Goal: Task Accomplishment & Management: Use online tool/utility

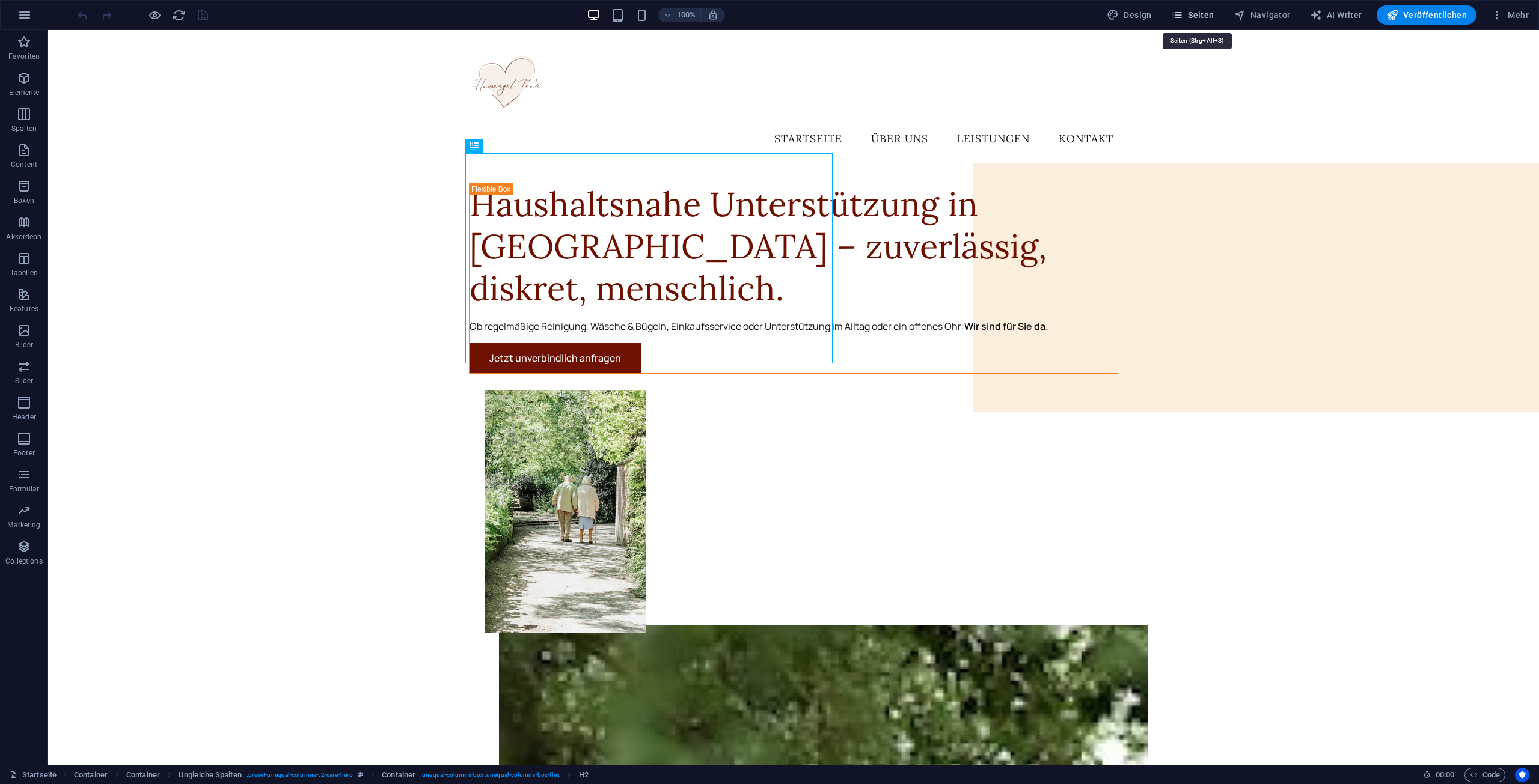
click at [1183, 18] on icon "button" at bounding box center [1177, 15] width 12 height 12
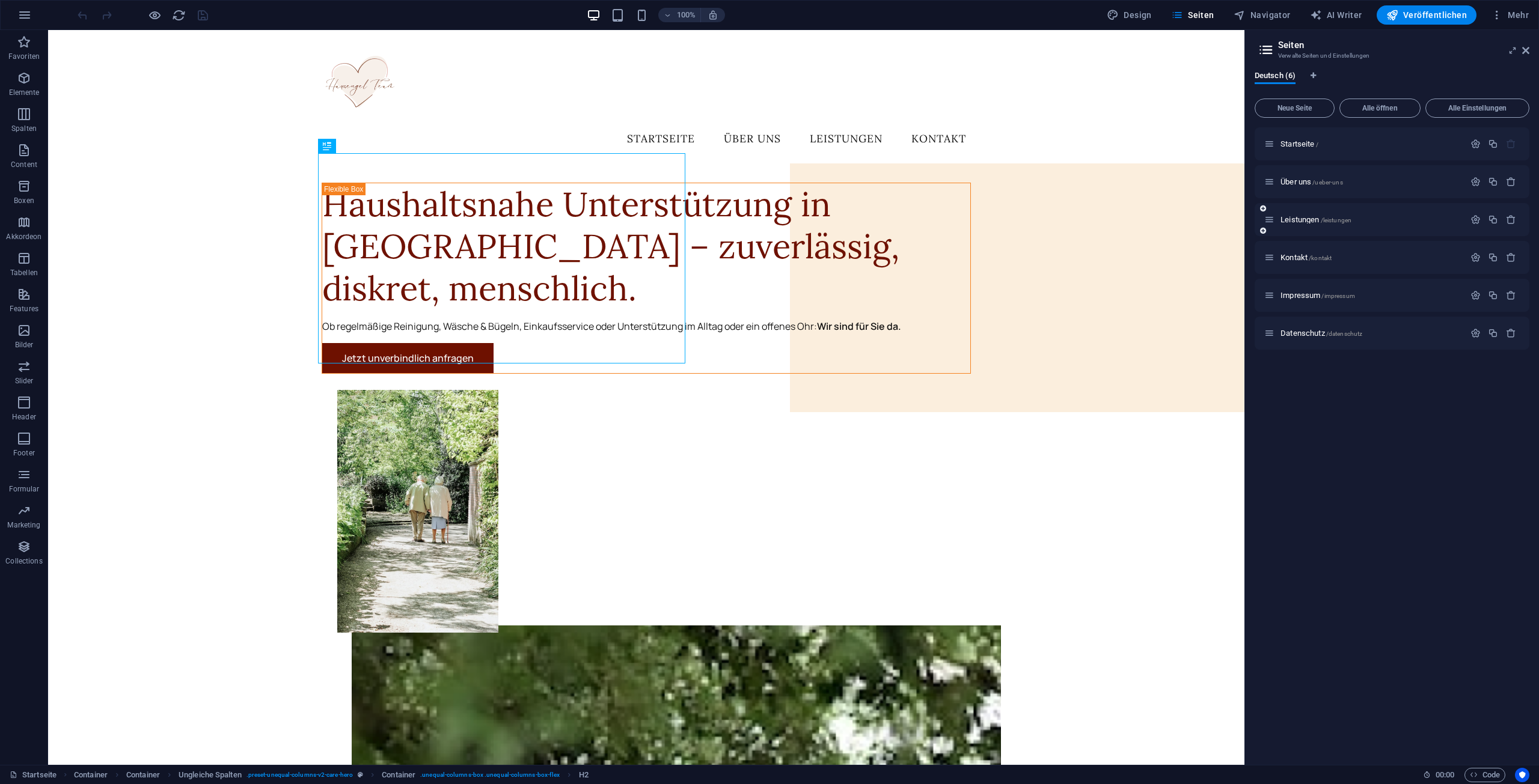
click at [1320, 224] on div "Leistungen /leistungen" at bounding box center [1365, 219] width 200 height 14
click at [1308, 185] on span "Über uns /ueber-uns" at bounding box center [1312, 181] width 62 height 9
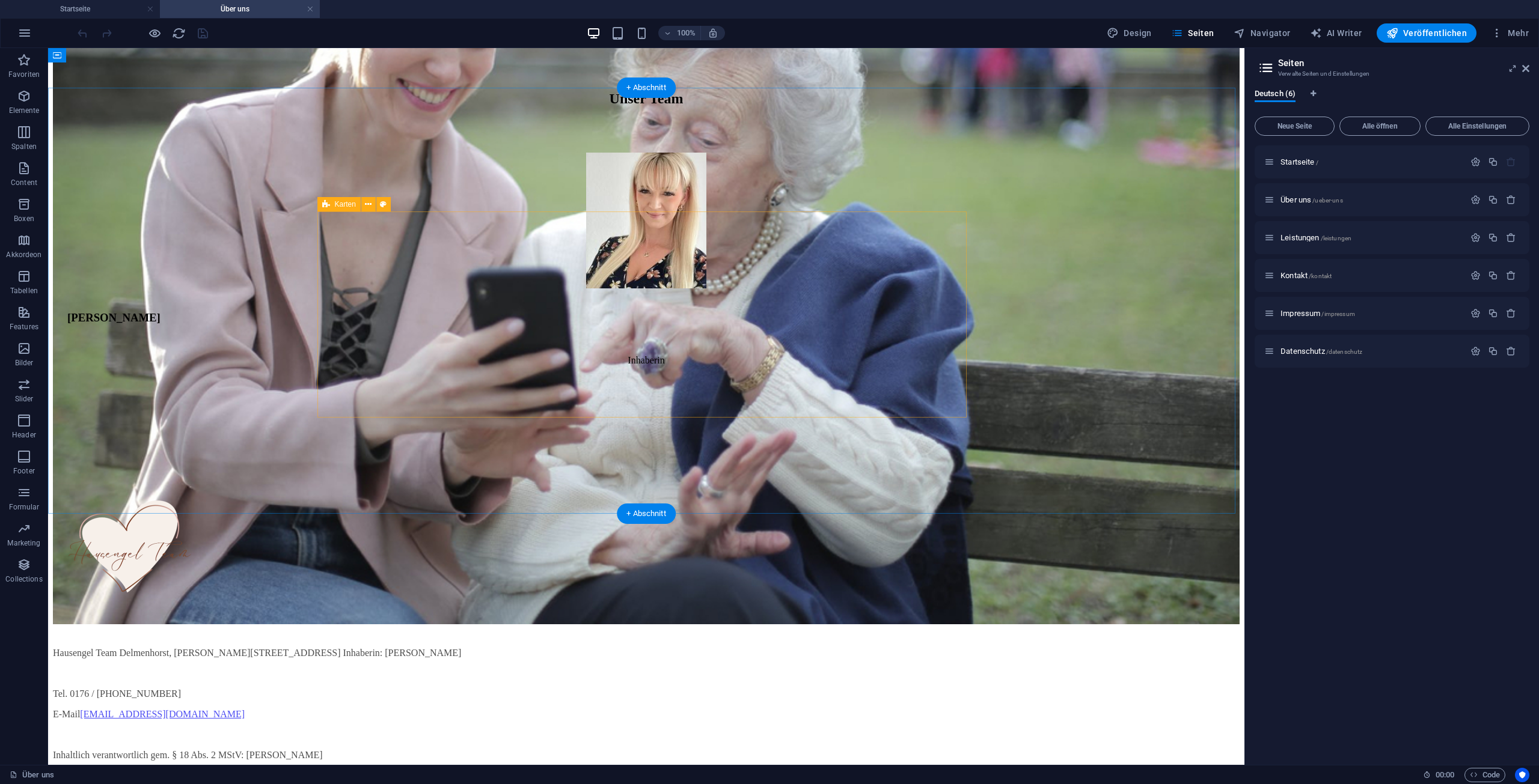
scroll to position [658, 0]
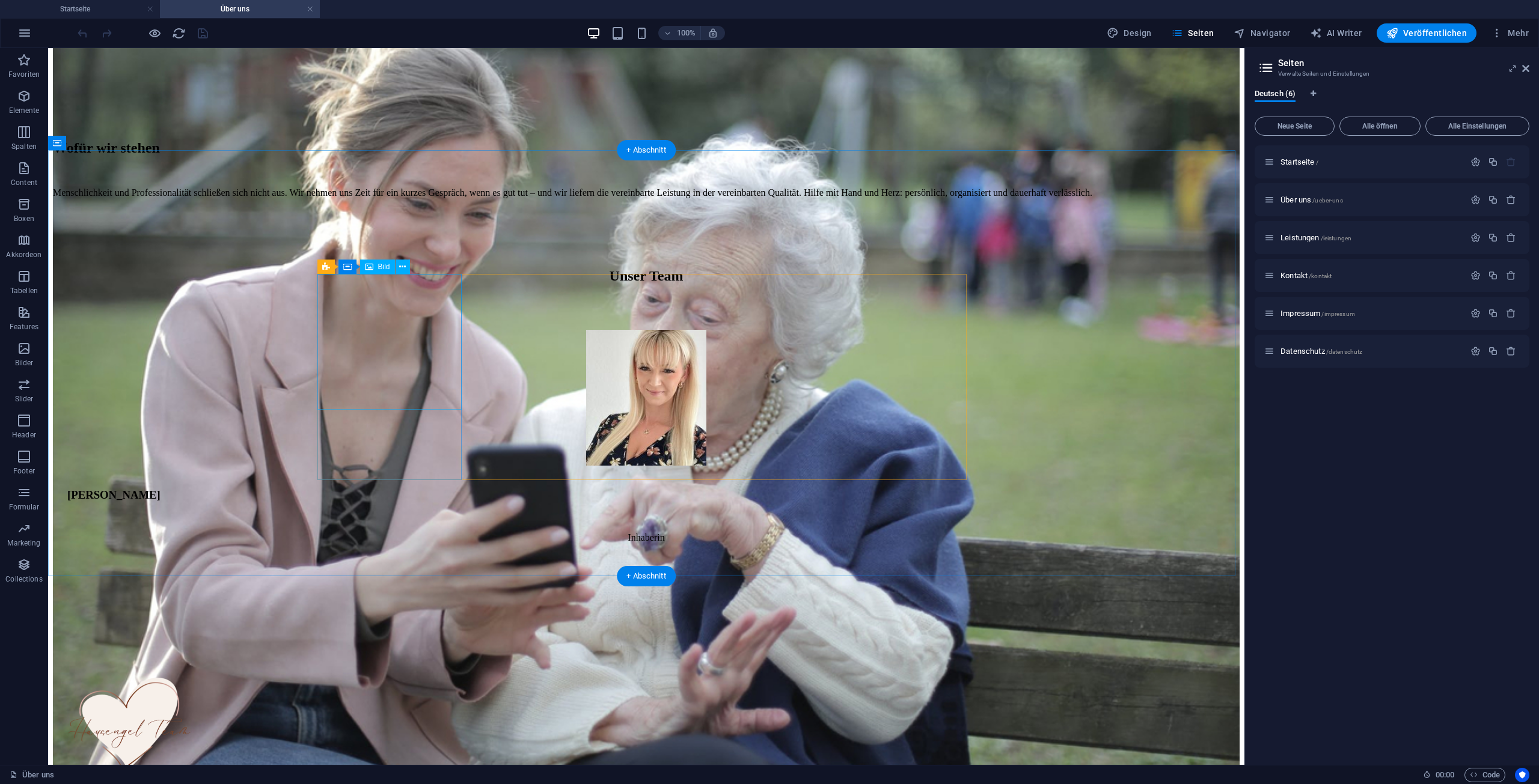
click at [404, 330] on figure at bounding box center [646, 399] width 1158 height 138
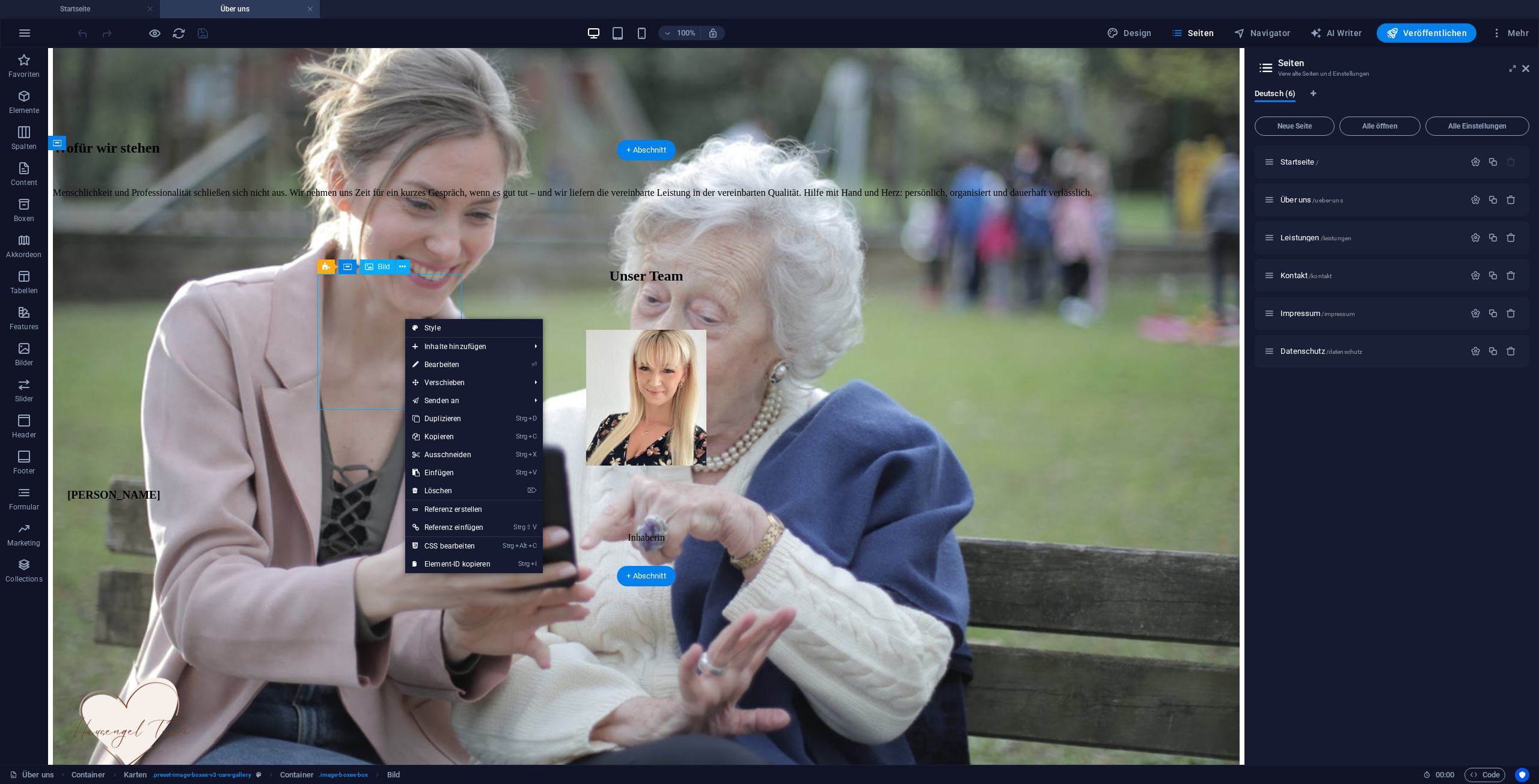
click at [399, 330] on figure at bounding box center [646, 399] width 1158 height 138
select select "px"
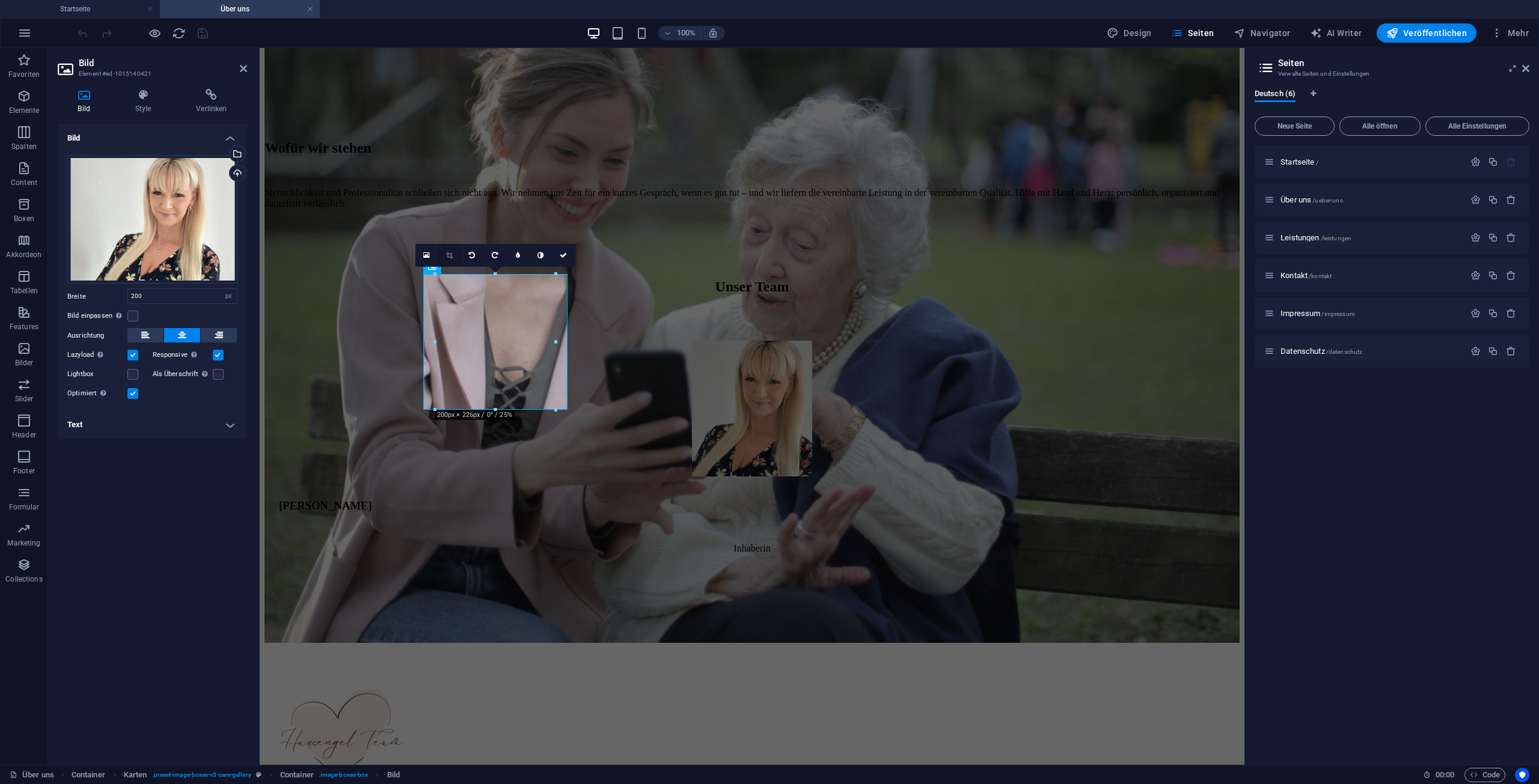
click at [450, 254] on icon at bounding box center [449, 256] width 7 height 7
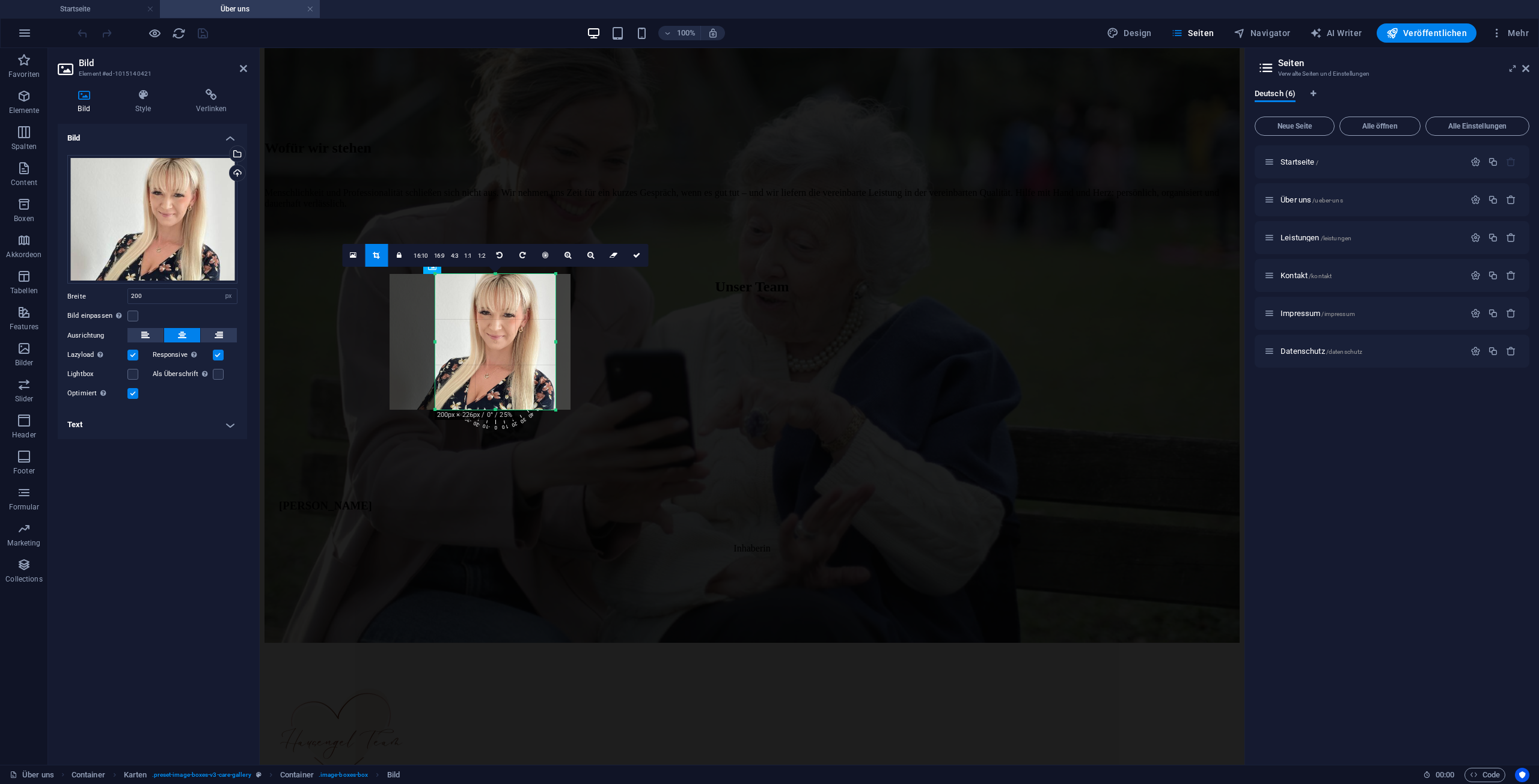
click at [502, 343] on div at bounding box center [480, 341] width 181 height 136
click at [636, 256] on icon at bounding box center [636, 256] width 7 height 7
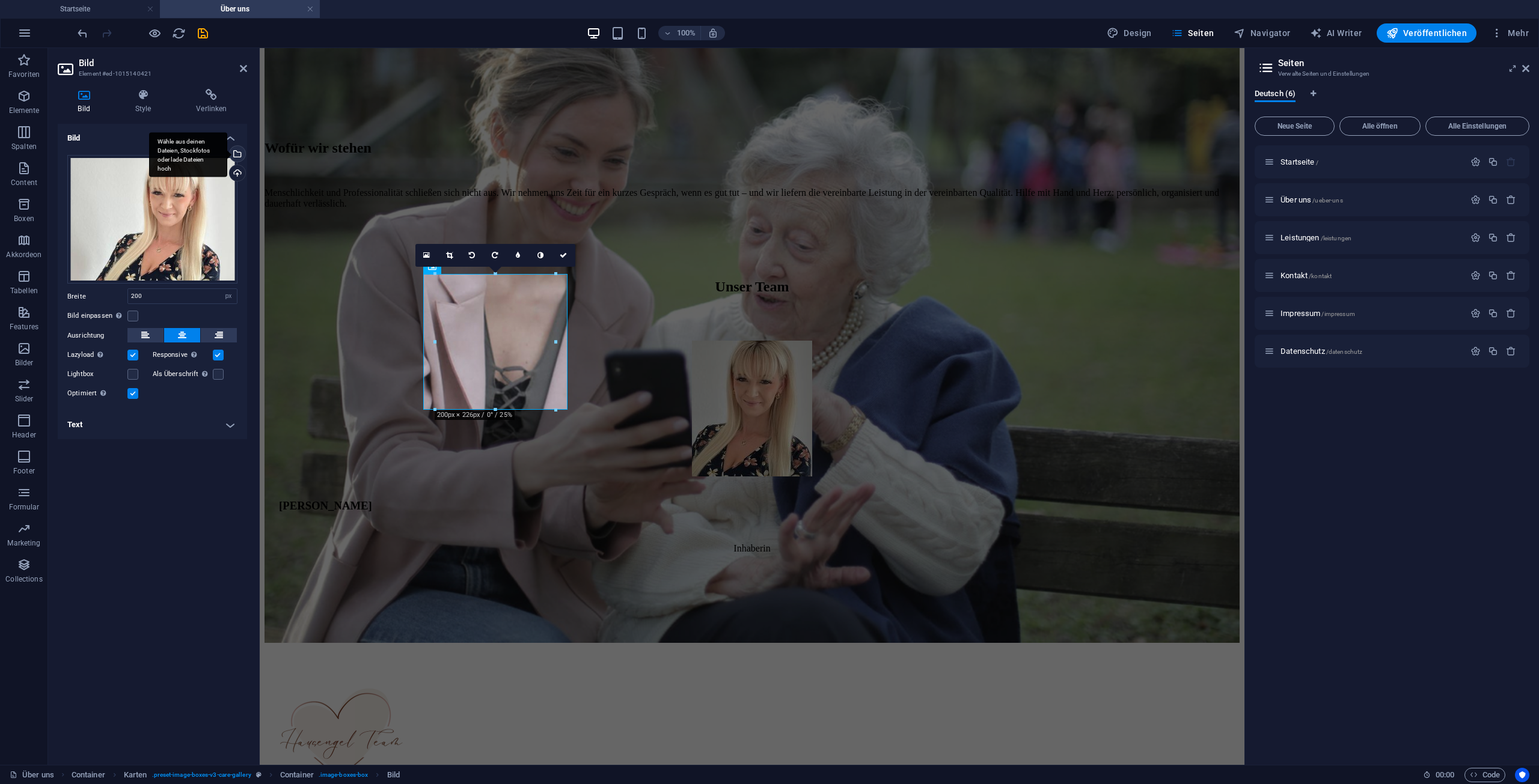
click at [244, 153] on div "Wähle aus deinen Dateien, Stockfotos oder lade Dateien hoch" at bounding box center [236, 155] width 18 height 18
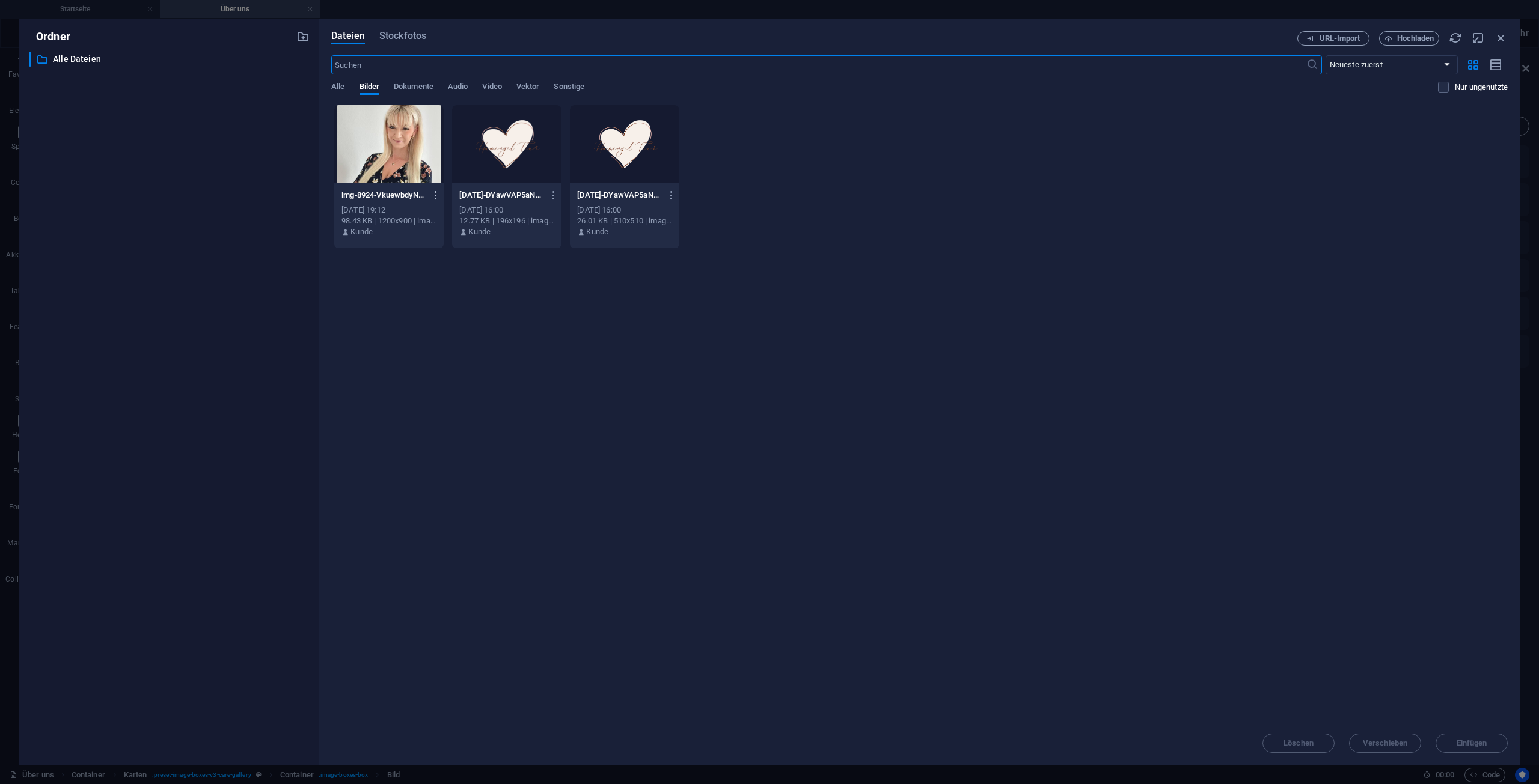
click at [434, 197] on icon "button" at bounding box center [435, 195] width 11 height 11
click at [462, 280] on h6 "Umbenennen" at bounding box center [445, 284] width 78 height 15
type input "[PERSON_NAME].jpg"
click at [437, 194] on icon "button" at bounding box center [435, 195] width 11 height 11
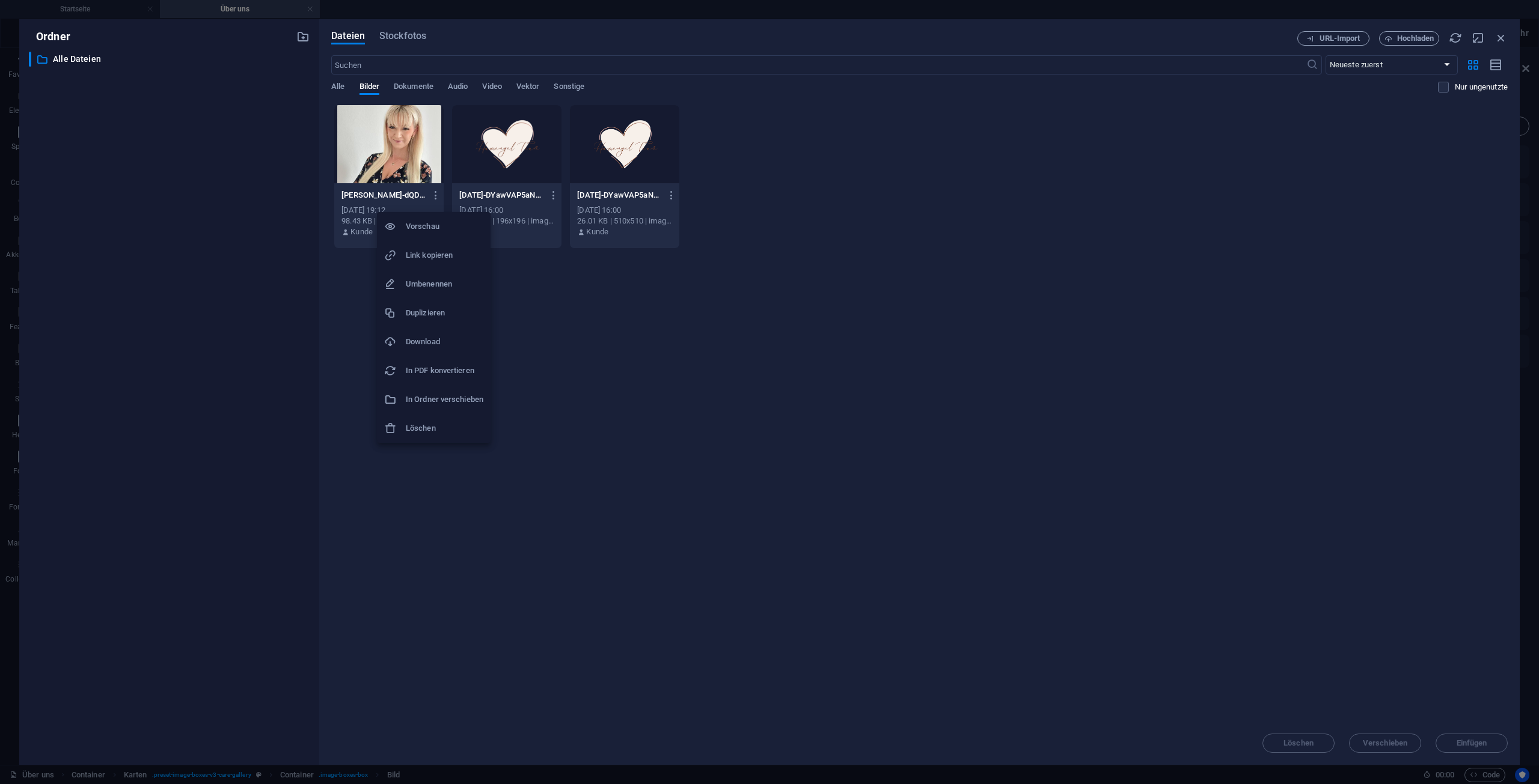
click at [700, 273] on div at bounding box center [770, 392] width 1539 height 784
click at [437, 197] on icon "button" at bounding box center [435, 195] width 11 height 11
click at [457, 229] on h6 "Vorschau" at bounding box center [445, 226] width 78 height 15
click at [1285, 580] on div "Lege Dateien hier ab, um sie sofort hochzuladen [PERSON_NAME]-dQDAnYAPH6dbUbl9x…" at bounding box center [920, 413] width 1176 height 617
click at [437, 193] on icon "button" at bounding box center [435, 195] width 11 height 11
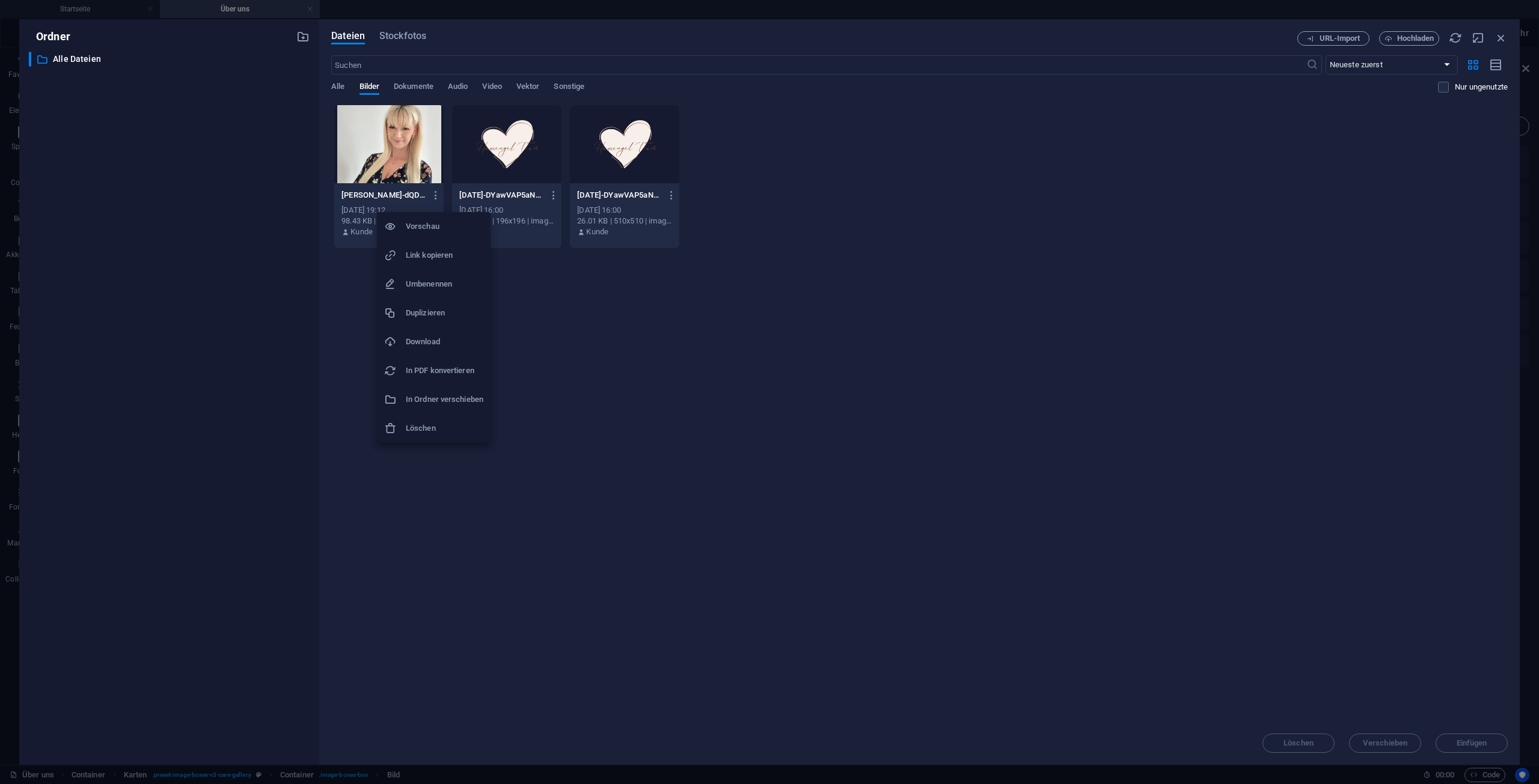
click at [812, 338] on div at bounding box center [770, 392] width 1539 height 784
click at [397, 153] on div at bounding box center [389, 144] width 110 height 78
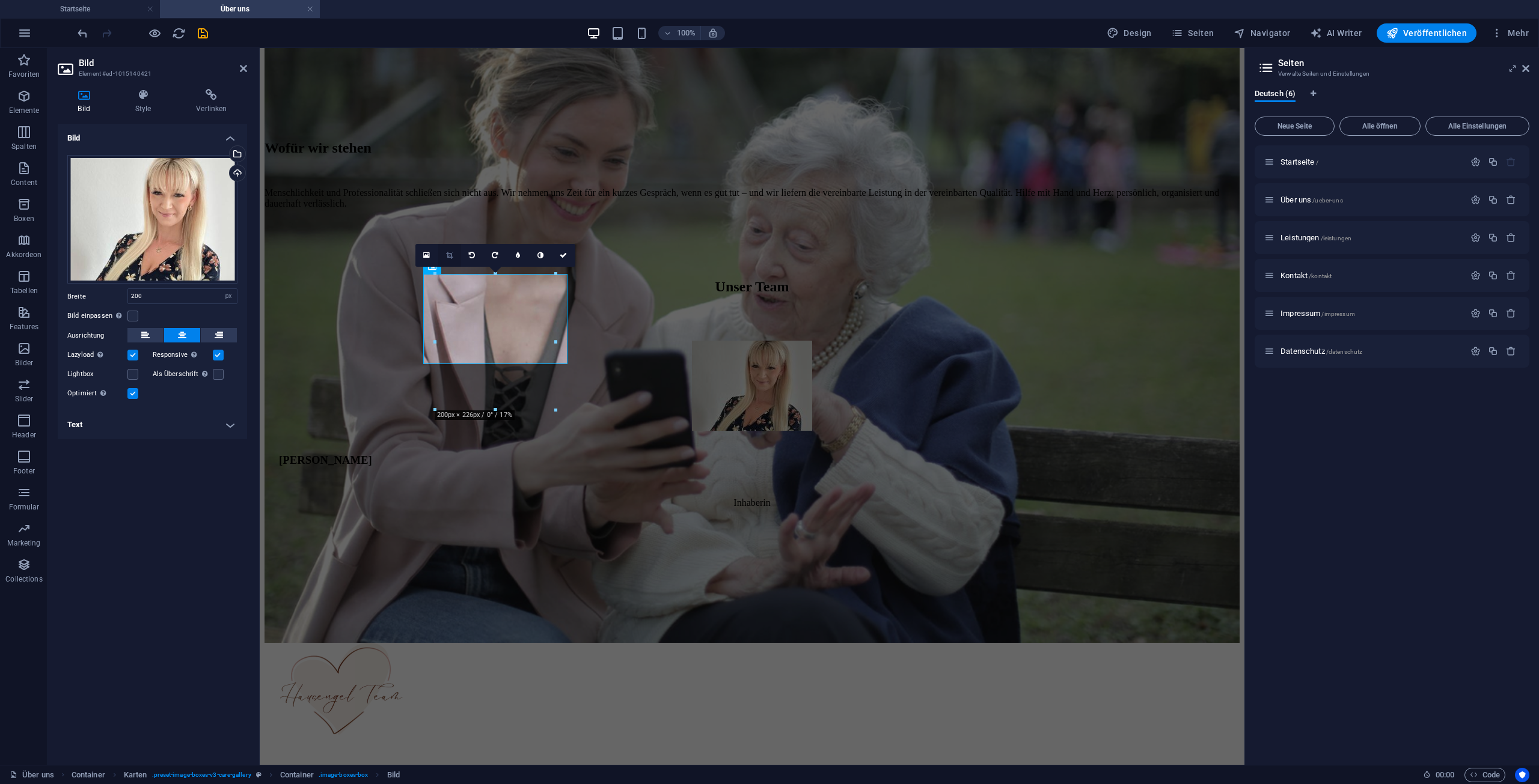
click at [451, 256] on icon at bounding box center [449, 256] width 7 height 7
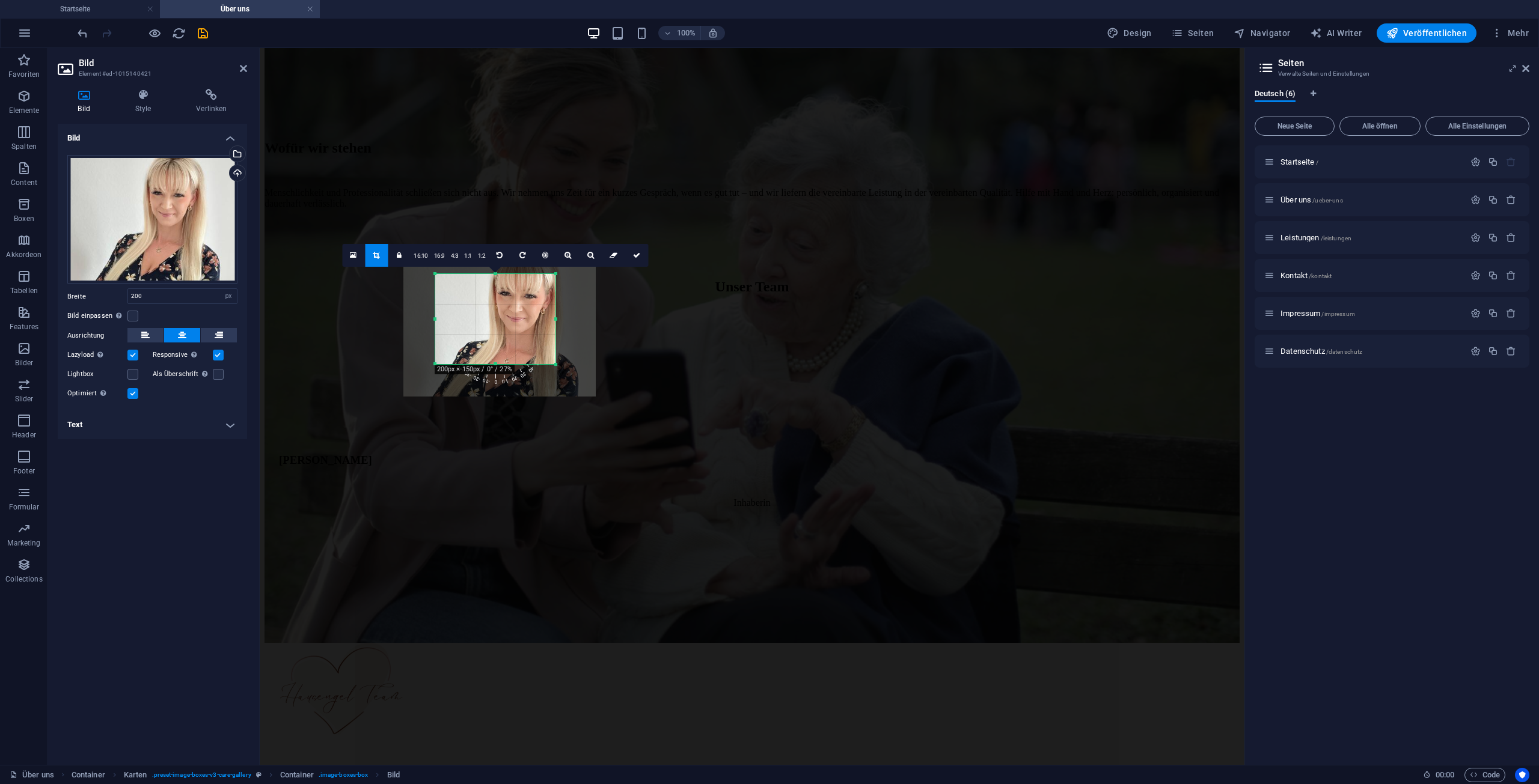
drag, startPoint x: 526, startPoint y: 325, endPoint x: 505, endPoint y: 323, distance: 21.1
click at [504, 321] on div at bounding box center [499, 324] width 193 height 144
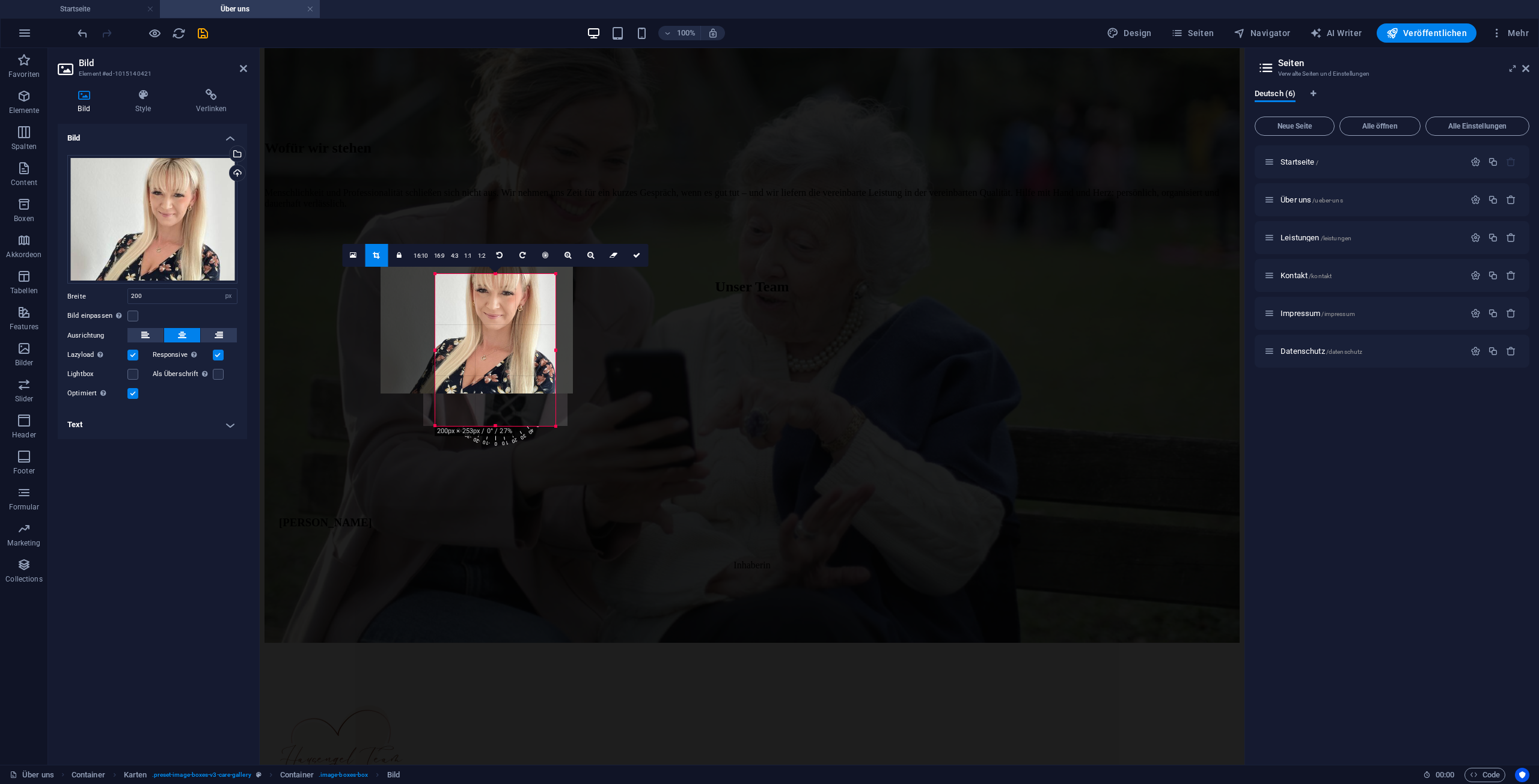
drag, startPoint x: 493, startPoint y: 364, endPoint x: 229, endPoint y: 370, distance: 264.1
click at [489, 427] on div at bounding box center [495, 426] width 120 height 4
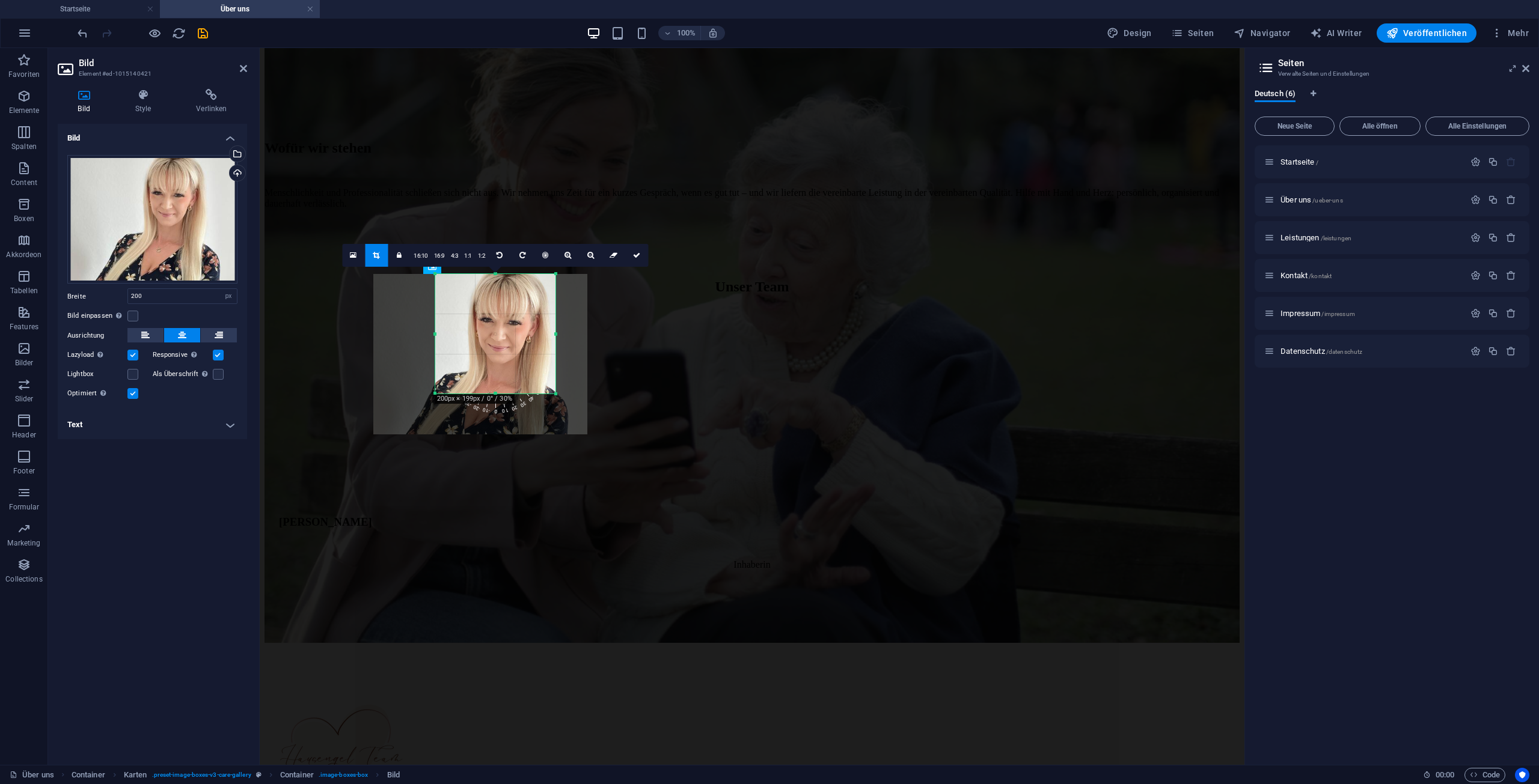
drag, startPoint x: 511, startPoint y: 352, endPoint x: 510, endPoint y: 378, distance: 26.0
click at [511, 379] on div at bounding box center [480, 354] width 214 height 161
drag, startPoint x: 493, startPoint y: 407, endPoint x: 491, endPoint y: 429, distance: 22.1
click at [491, 429] on div at bounding box center [495, 430] width 120 height 4
drag, startPoint x: 499, startPoint y: 273, endPoint x: 502, endPoint y: 262, distance: 11.4
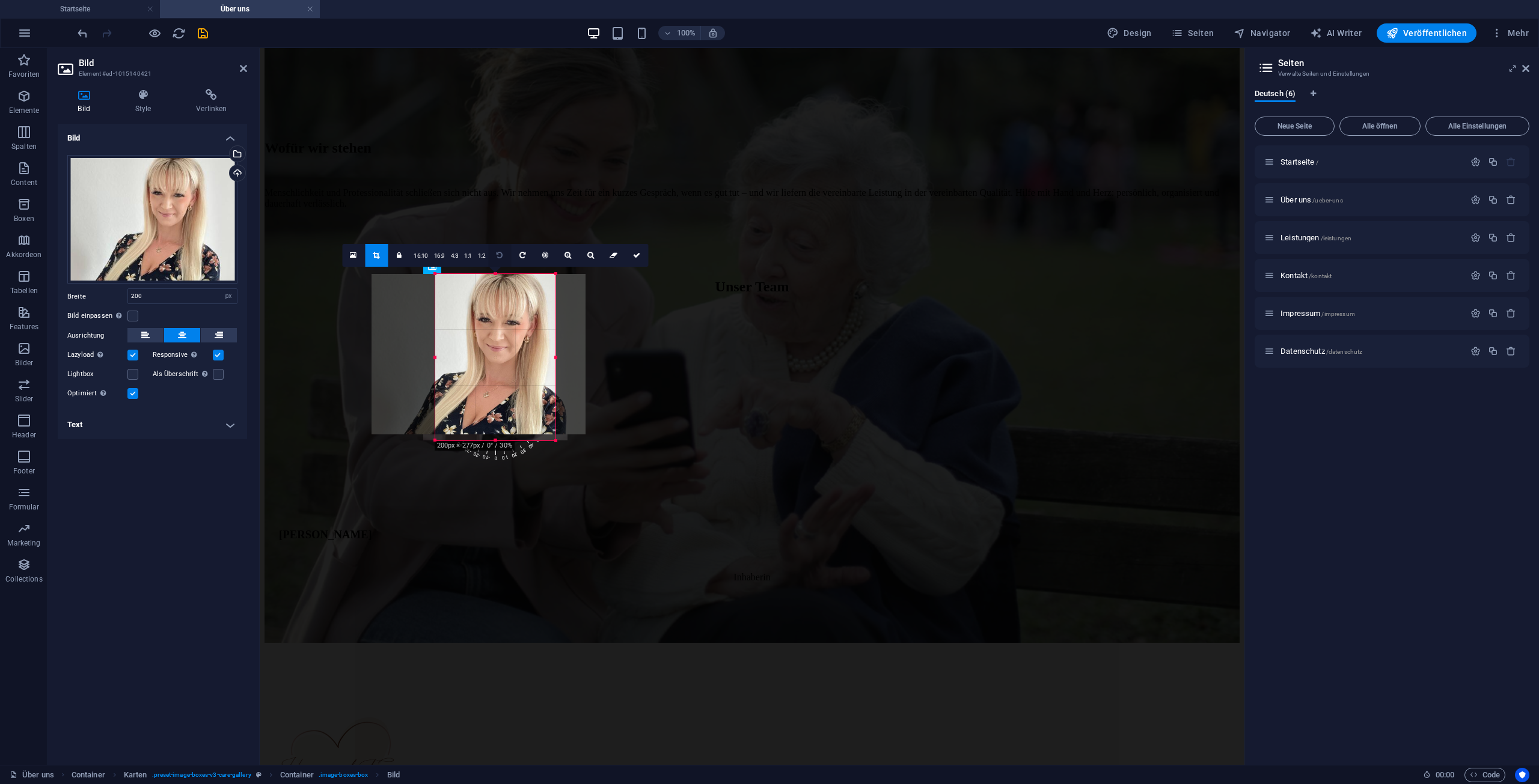
click at [502, 274] on div "180 170 160 150 140 130 120 110 100 90 80 70 60 50 40 30 20 10 0 -10 -20 -30 -4…" at bounding box center [495, 357] width 120 height 167
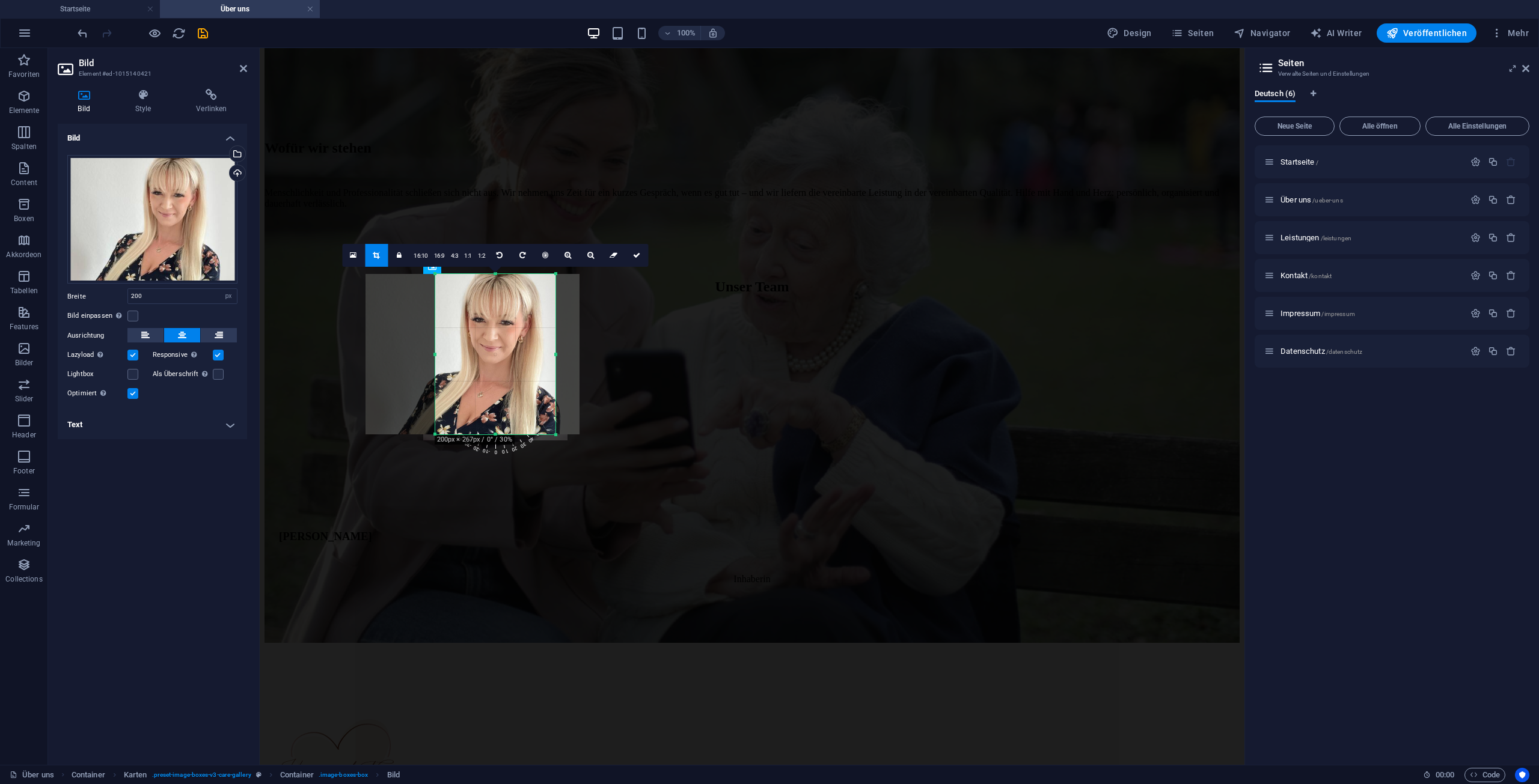
click at [507, 313] on div at bounding box center [472, 354] width 214 height 161
click at [516, 321] on div at bounding box center [476, 354] width 214 height 161
click at [492, 313] on div at bounding box center [474, 354] width 214 height 161
click at [636, 259] on link at bounding box center [636, 256] width 22 height 22
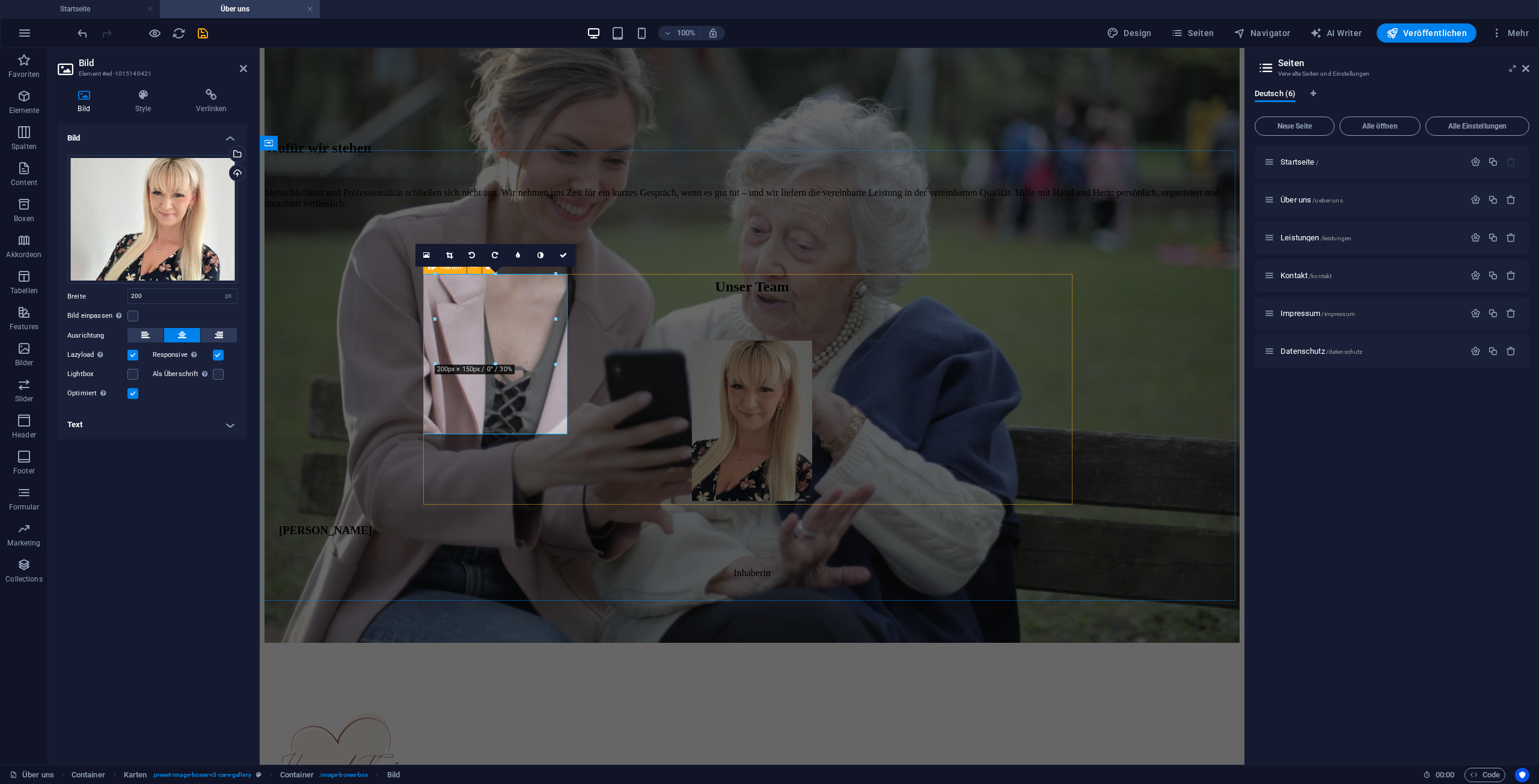
click at [683, 378] on div "[PERSON_NAME]" at bounding box center [752, 460] width 947 height 238
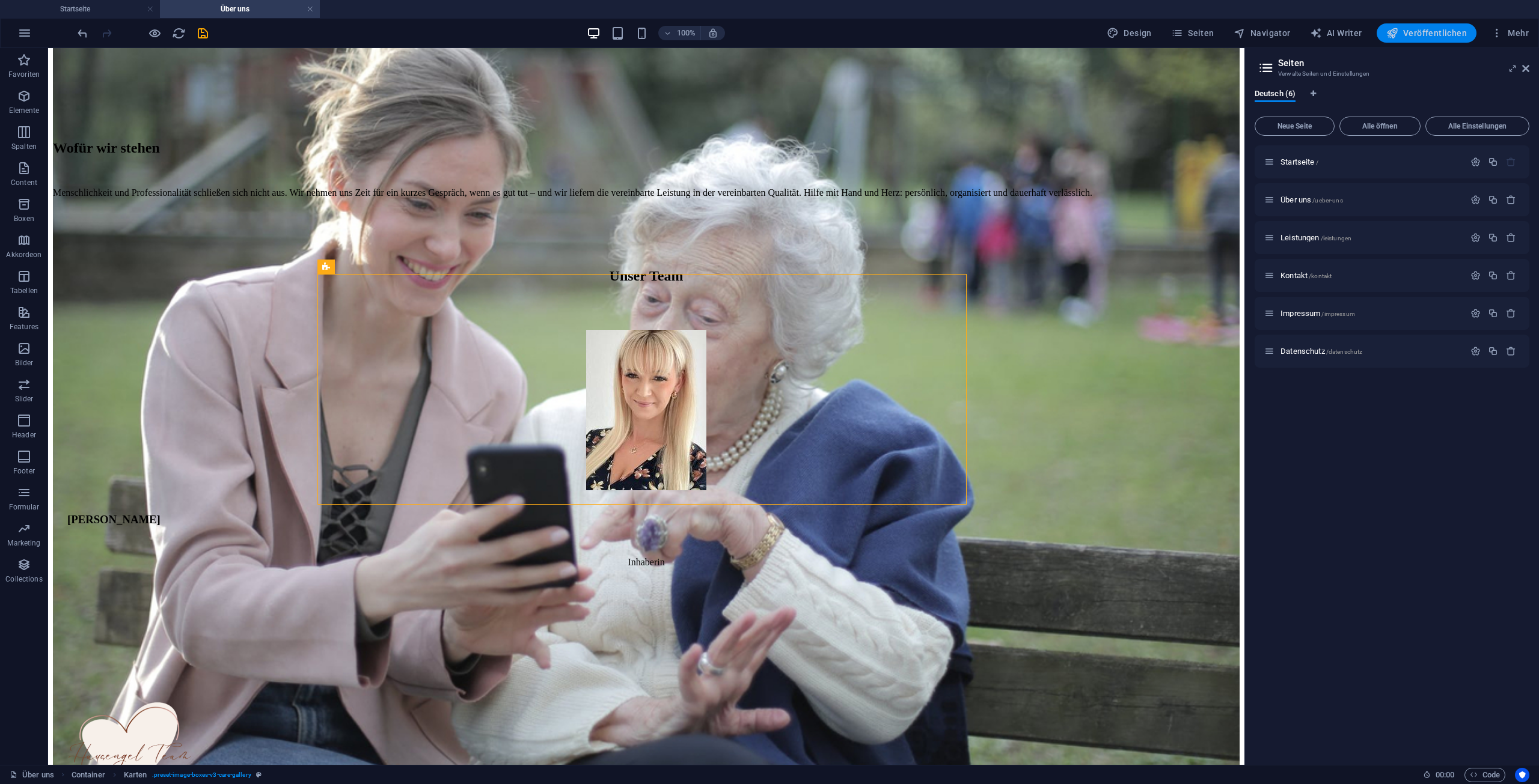
click at [1418, 33] on span "Veröffentlichen" at bounding box center [1426, 33] width 80 height 12
